Goal: Transaction & Acquisition: Subscribe to service/newsletter

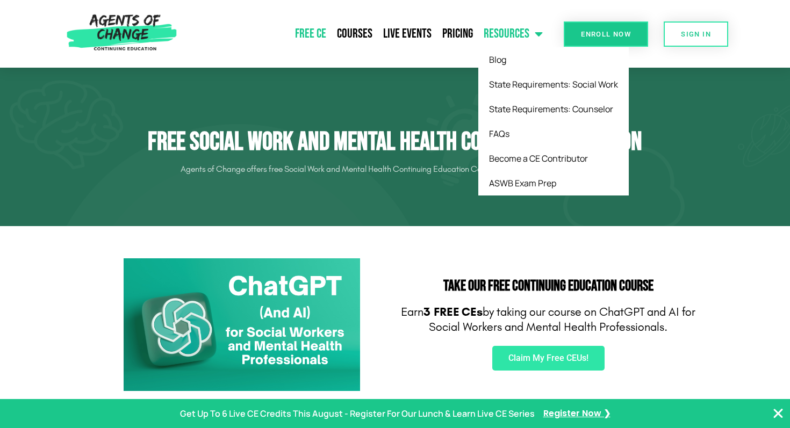
click at [530, 26] on span "Menu" at bounding box center [535, 34] width 13 height 24
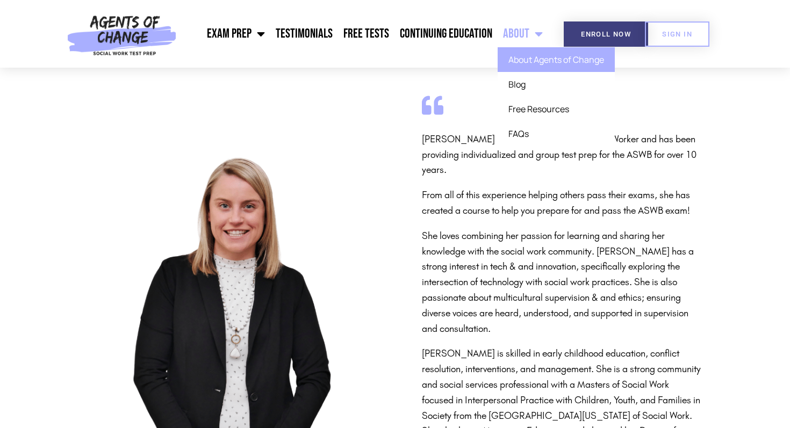
click at [520, 33] on link "About" at bounding box center [523, 33] width 51 height 27
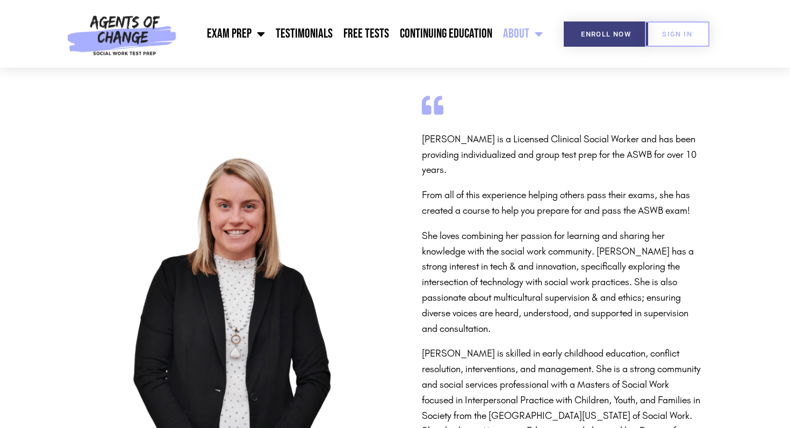
click at [520, 33] on link "About" at bounding box center [523, 33] width 51 height 27
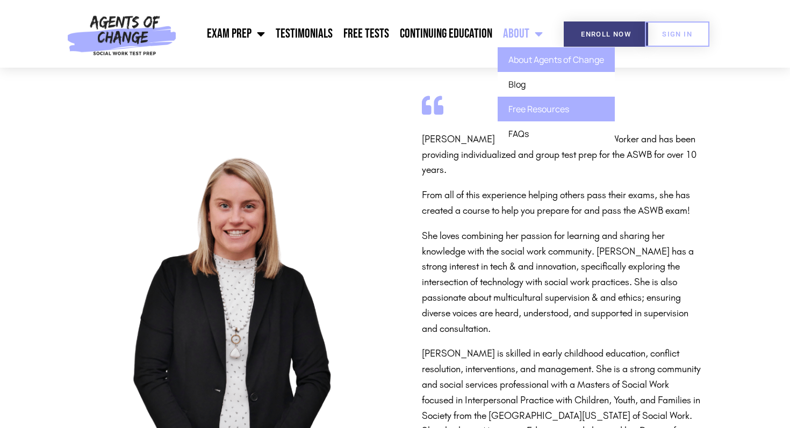
click at [529, 115] on link "Free Resources" at bounding box center [556, 109] width 117 height 25
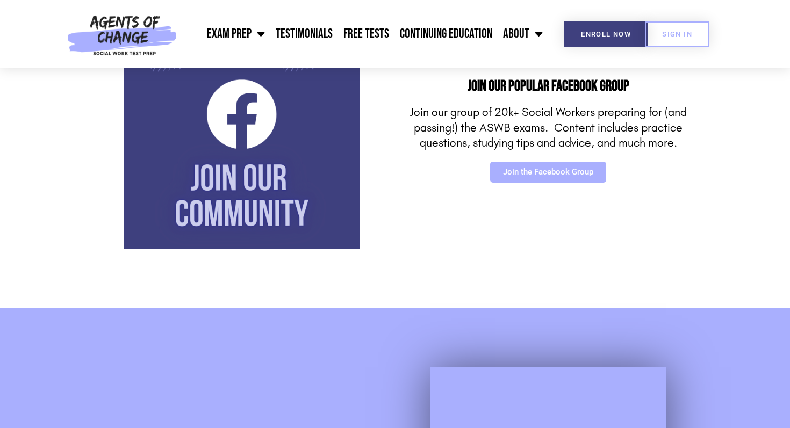
scroll to position [275, 0]
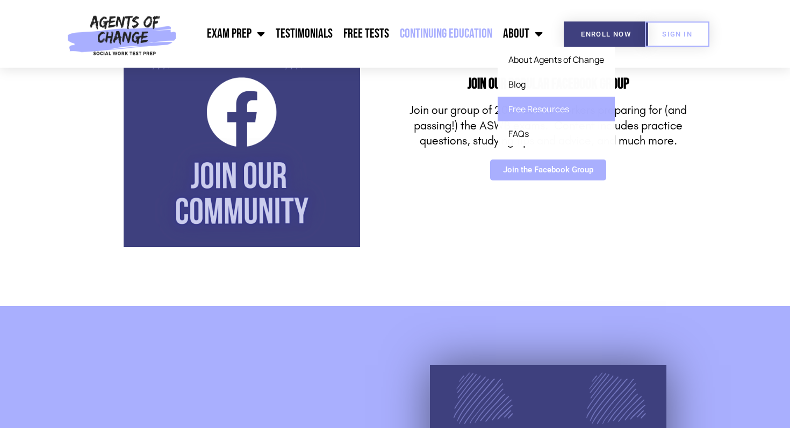
click at [437, 33] on link "Continuing Education" at bounding box center [445, 33] width 103 height 27
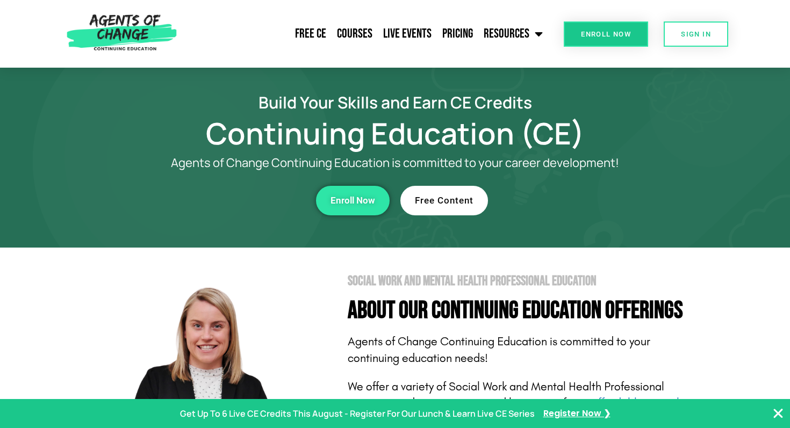
click at [354, 201] on span "Enroll Now" at bounding box center [352, 200] width 45 height 9
click at [462, 200] on span "Free Content" at bounding box center [444, 200] width 59 height 9
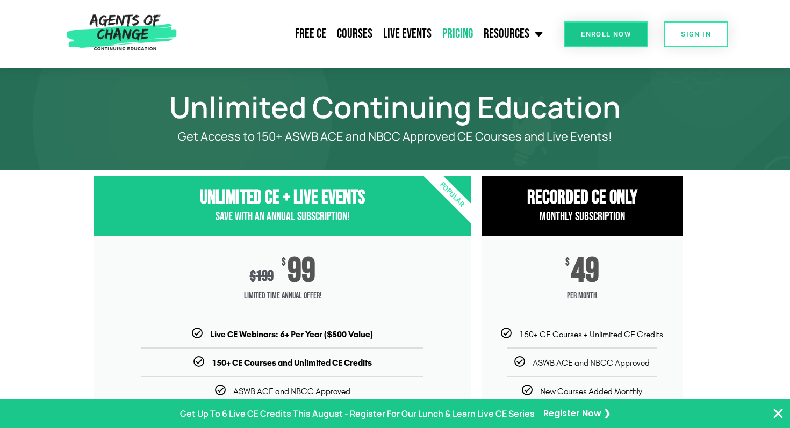
click at [464, 37] on link "Pricing" at bounding box center [457, 33] width 41 height 27
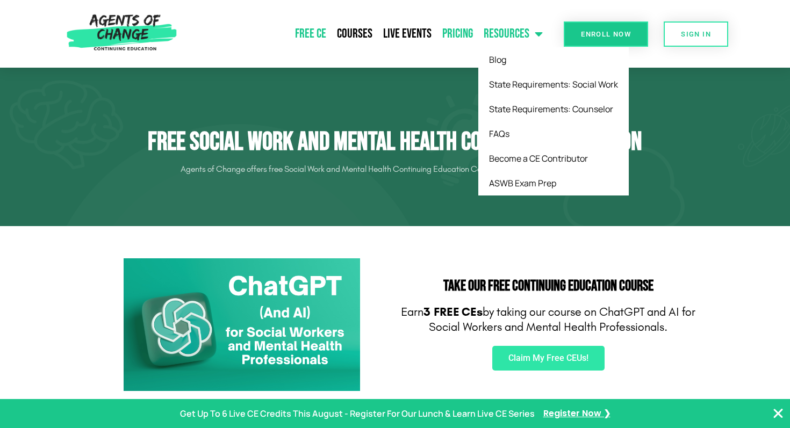
click at [456, 35] on link "Pricing" at bounding box center [457, 33] width 41 height 27
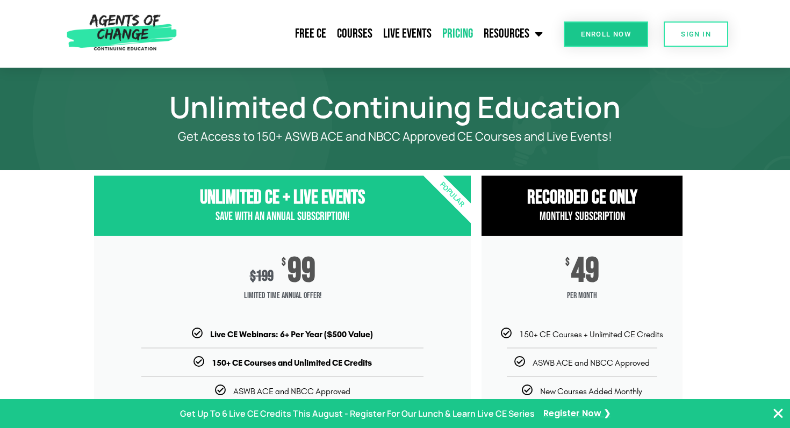
click at [617, 36] on span "Enroll Now" at bounding box center [606, 34] width 50 height 7
click at [613, 33] on span "Enroll Now" at bounding box center [606, 34] width 50 height 7
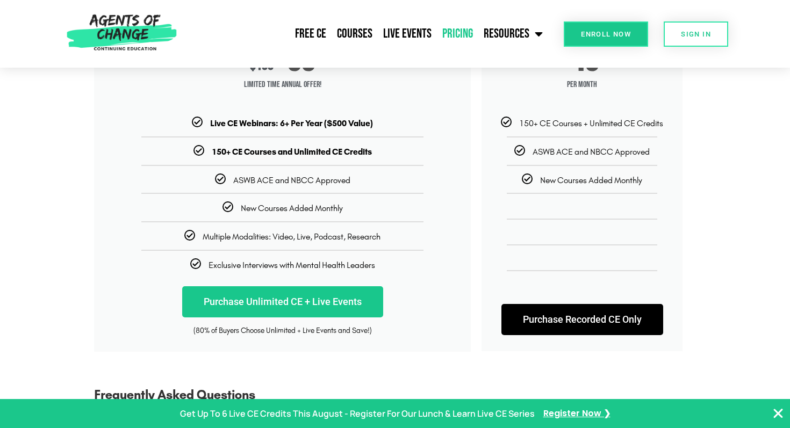
scroll to position [246, 0]
